Goal: Information Seeking & Learning: Learn about a topic

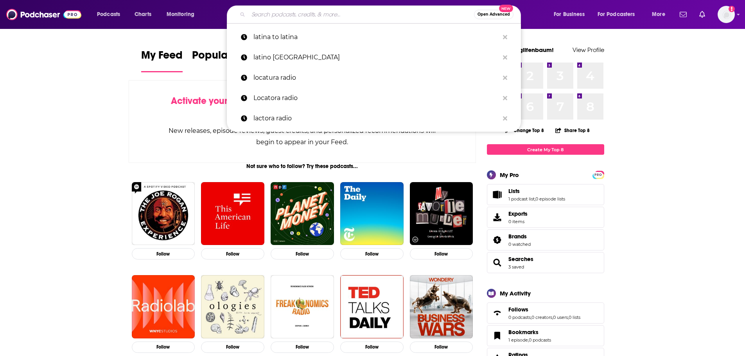
click at [375, 14] on input "Search podcasts, credits, & more..." at bounding box center [361, 14] width 226 height 13
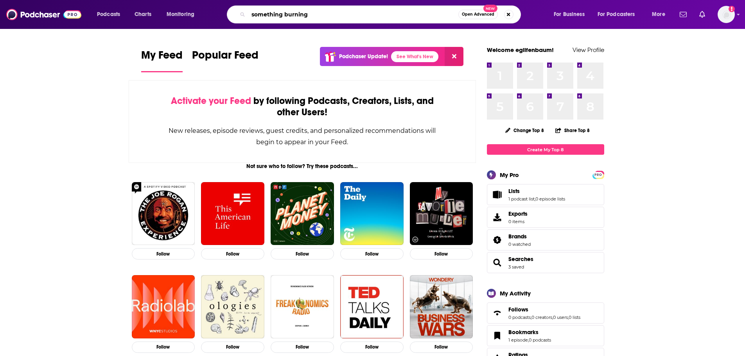
type input "something burning"
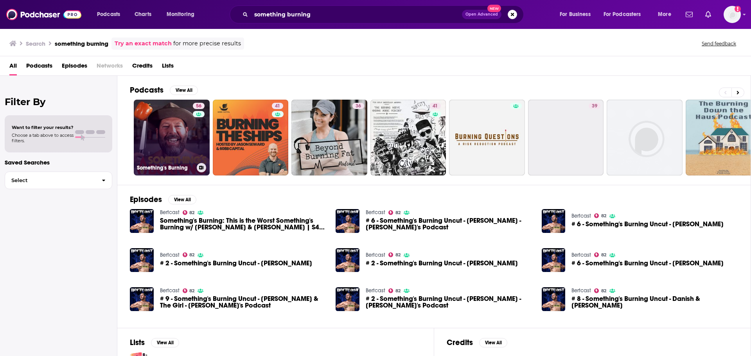
click at [177, 128] on link "56 Something's Burning" at bounding box center [172, 138] width 76 height 76
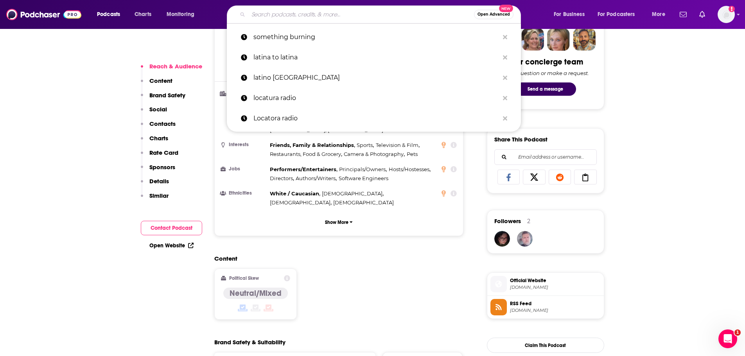
click at [340, 11] on input "Search podcasts, credits, & more..." at bounding box center [361, 14] width 226 height 13
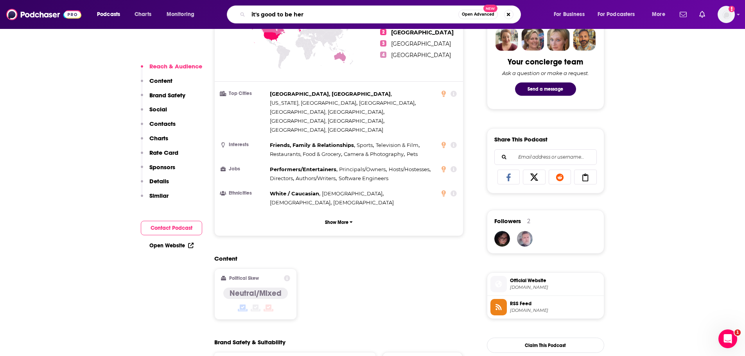
type input "it's good to be here"
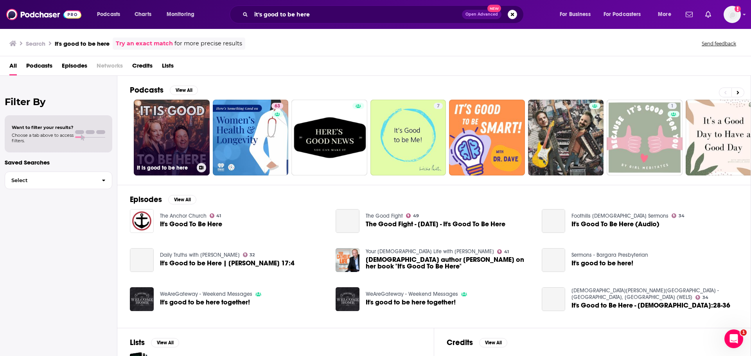
click at [176, 137] on link "It is good to be here" at bounding box center [172, 138] width 76 height 76
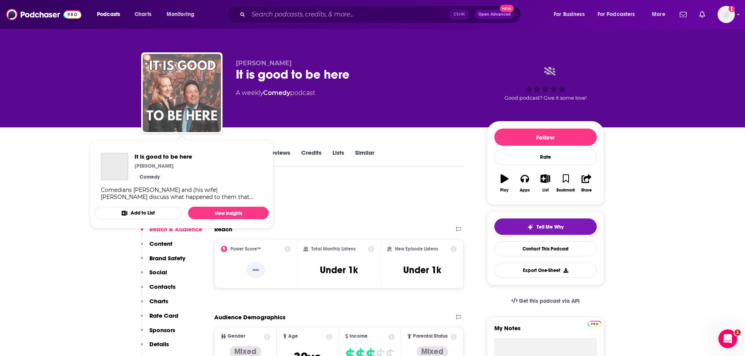
click at [193, 89] on img "It is good to be here" at bounding box center [182, 93] width 78 height 78
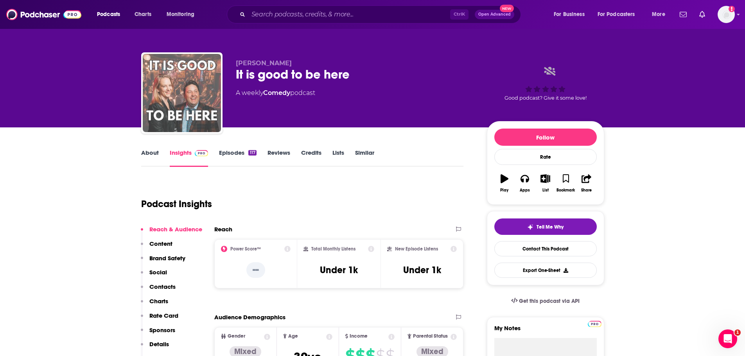
click at [178, 105] on img "It is good to be here" at bounding box center [182, 93] width 78 height 78
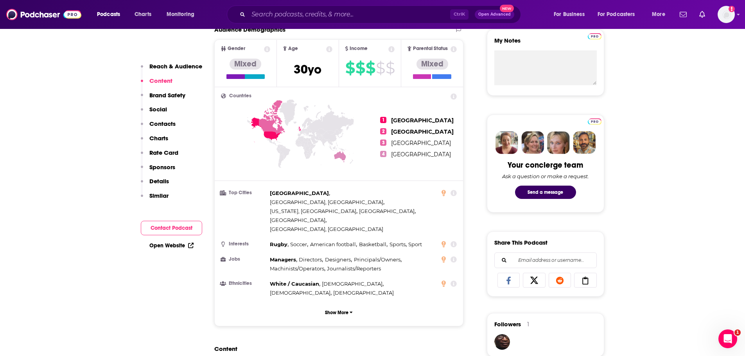
scroll to position [235, 0]
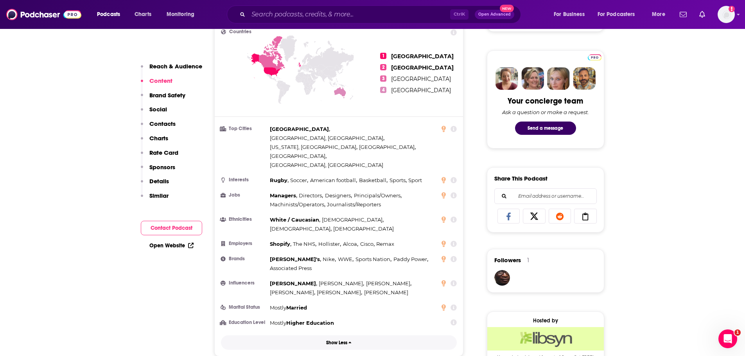
scroll to position [313, 0]
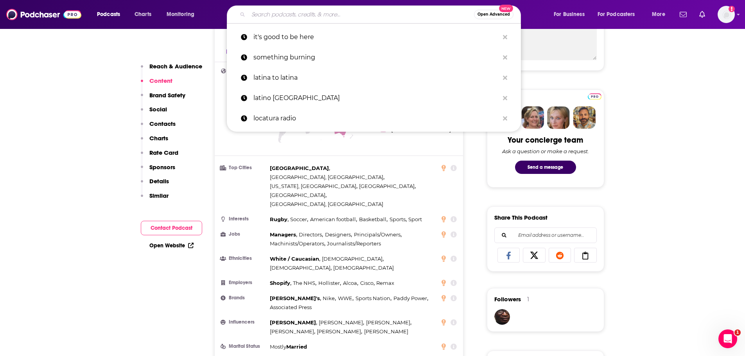
click at [302, 14] on input "Search podcasts, credits, & more..." at bounding box center [361, 14] width 226 height 13
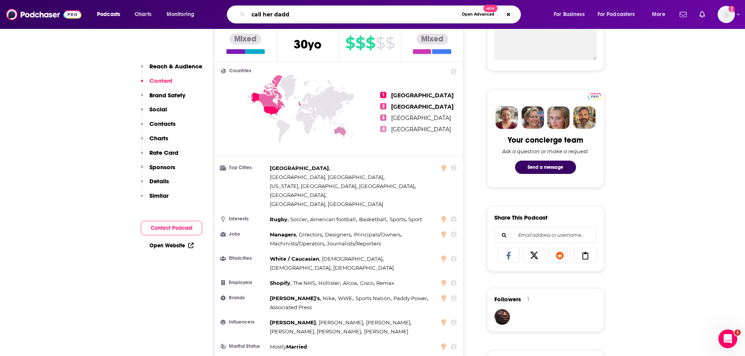
type input "call her daddy"
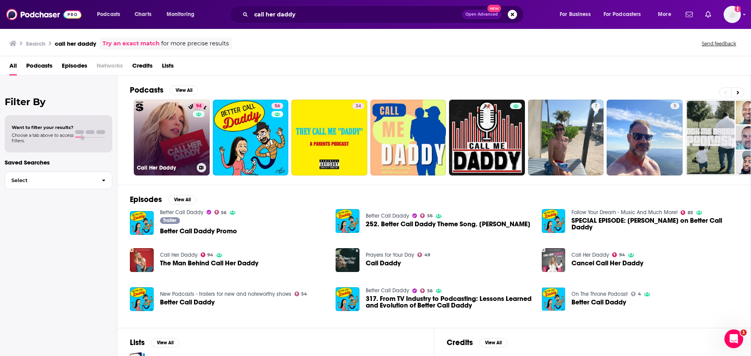
click at [171, 121] on link "94 Call Her Daddy" at bounding box center [172, 138] width 76 height 76
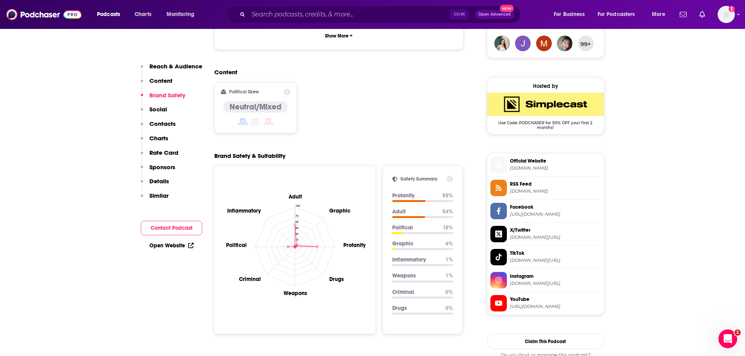
scroll to position [704, 0]
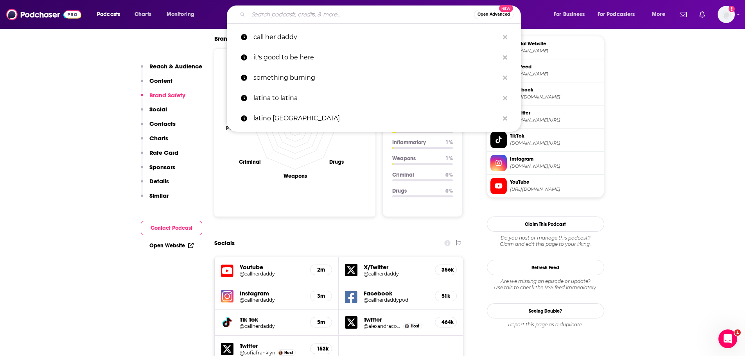
click at [340, 14] on input "Search podcasts, credits, & more..." at bounding box center [361, 14] width 226 height 13
click at [296, 62] on p "it's good to be here" at bounding box center [376, 57] width 246 height 20
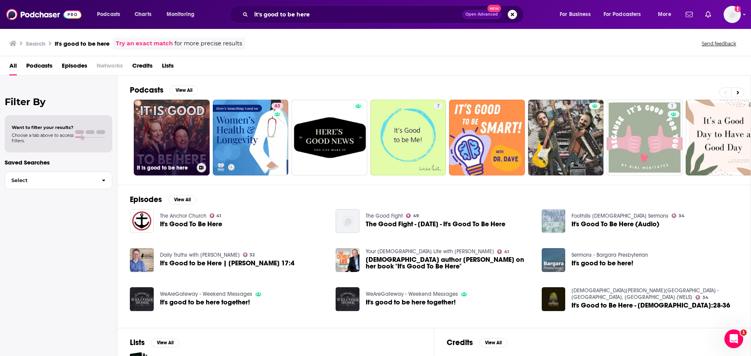
click at [152, 119] on link "It is good to be here" at bounding box center [172, 138] width 76 height 76
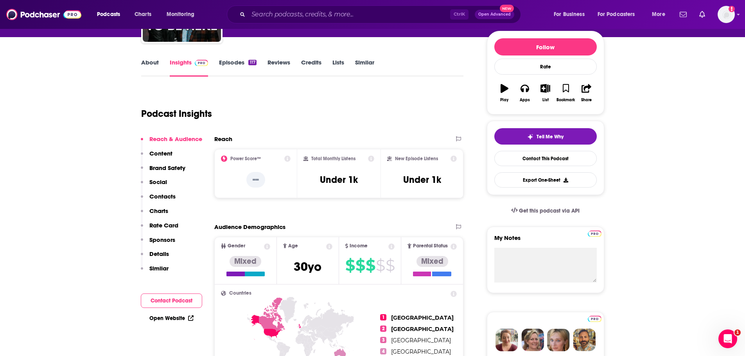
scroll to position [117, 0]
